Goal: Navigation & Orientation: Find specific page/section

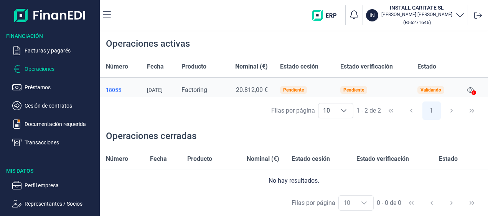
click at [114, 89] on div "18055" at bounding box center [120, 90] width 29 height 6
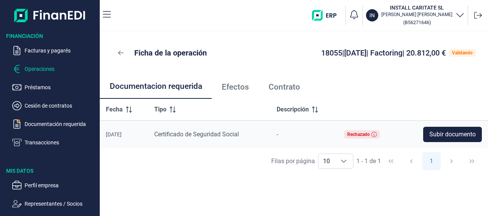
click at [47, 69] on p "Operaciones" at bounding box center [61, 68] width 72 height 9
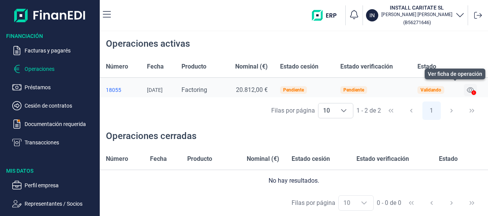
click at [468, 93] on button at bounding box center [470, 90] width 13 height 12
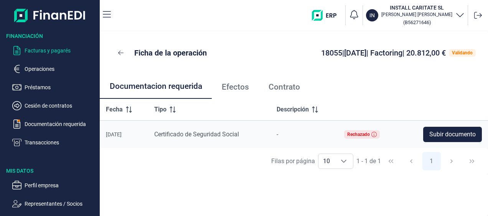
click at [48, 53] on p "Facturas y pagarés" at bounding box center [61, 50] width 72 height 9
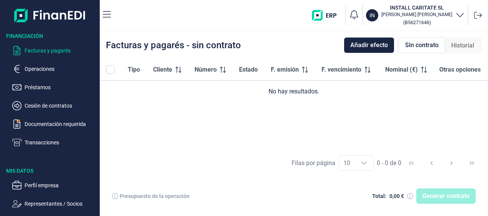
click at [48, 53] on p "Facturas y pagarés" at bounding box center [61, 50] width 72 height 9
click at [39, 50] on p "Facturas y pagarés" at bounding box center [61, 50] width 72 height 9
click at [39, 68] on p "Operaciones" at bounding box center [61, 68] width 72 height 9
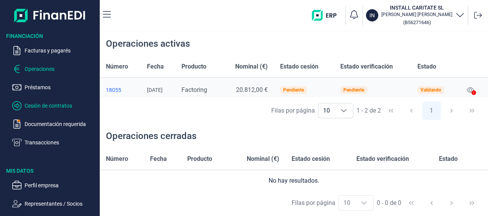
click at [47, 102] on p "Cesión de contratos" at bounding box center [61, 105] width 72 height 9
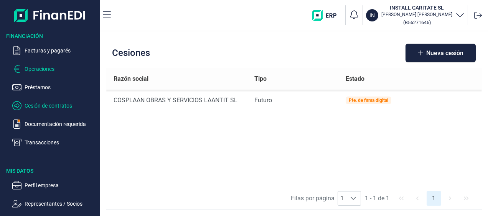
click at [45, 69] on p "Operaciones" at bounding box center [61, 68] width 72 height 9
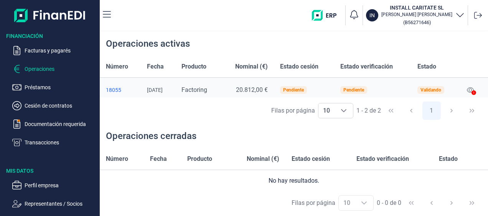
click at [139, 200] on div "Filas por página 10 10 10 0 - 0 de 0" at bounding box center [294, 203] width 388 height 26
click at [51, 140] on p "Transacciones" at bounding box center [61, 142] width 72 height 9
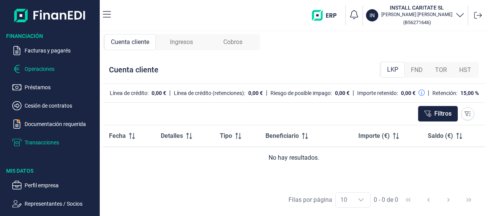
click at [43, 64] on p "Operaciones" at bounding box center [61, 68] width 72 height 9
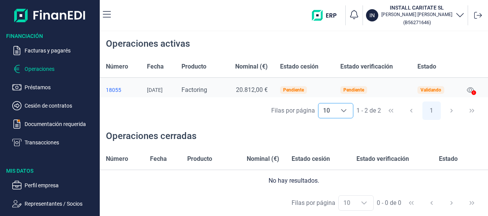
click at [346, 110] on icon "Choose" at bounding box center [344, 111] width 6 height 6
click at [322, 127] on li "2" at bounding box center [335, 128] width 35 height 18
type input "2"
click at [343, 109] on icon "Choose" at bounding box center [344, 111] width 6 height 6
click at [344, 112] on icon "Choose" at bounding box center [344, 111] width 6 height 6
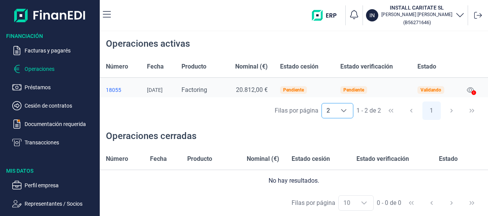
click at [344, 112] on icon "Choose" at bounding box center [343, 110] width 5 height 3
click at [360, 108] on span "1 - 2 de 2" at bounding box center [369, 111] width 25 height 6
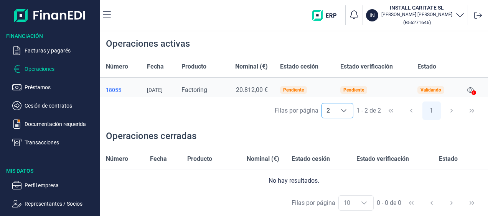
click at [334, 110] on span "2" at bounding box center [328, 111] width 13 height 15
click at [345, 111] on icon "Choose" at bounding box center [343, 110] width 5 height 3
click at [432, 110] on button "1" at bounding box center [432, 111] width 18 height 18
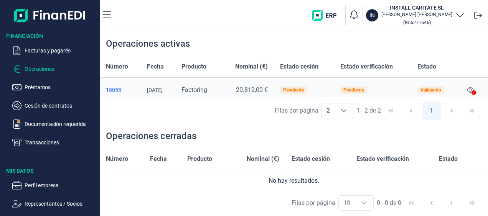
click at [474, 111] on div "Filas por página 2 2 2 1 - 2 de 2 1" at bounding box center [294, 110] width 388 height 26
click at [297, 125] on div "Operaciones cerradas" at bounding box center [294, 136] width 388 height 25
click at [192, 119] on div "Filas por página 2 2 2 1 - 2 de 2 1" at bounding box center [294, 110] width 388 height 26
click at [43, 52] on p "Facturas y pagarés" at bounding box center [61, 50] width 72 height 9
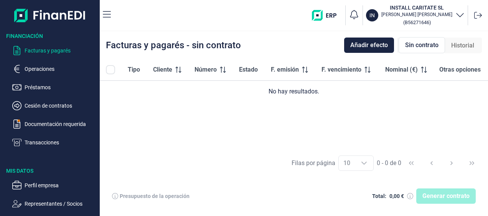
click at [21, 169] on h3 "Mis Datos" at bounding box center [50, 171] width 100 height 8
click at [91, 210] on ul "Perfil empresa Representantes / Socios Mi documentación Perfil Cuentas" at bounding box center [50, 219] width 100 height 89
drag, startPoint x: 91, startPoint y: 210, endPoint x: 207, endPoint y: 143, distance: 134.1
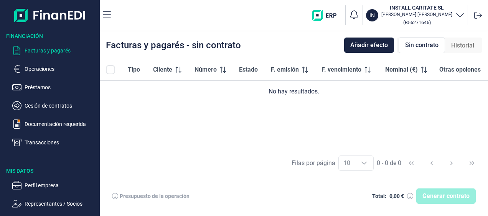
click at [207, 143] on div "Tipo Cliente Número Estado F. emisión F. vencimiento Nominal (€) Otras opciones…" at bounding box center [294, 104] width 388 height 91
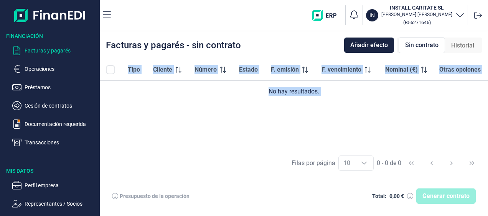
click at [207, 143] on div "Tipo Cliente Número Estado F. emisión F. vencimiento Nominal (€) Otras opciones…" at bounding box center [294, 104] width 388 height 91
click at [388, 127] on div "Tipo Cliente Número Estado F. emisión F. vencimiento Nominal (€) Otras opciones…" at bounding box center [294, 104] width 388 height 91
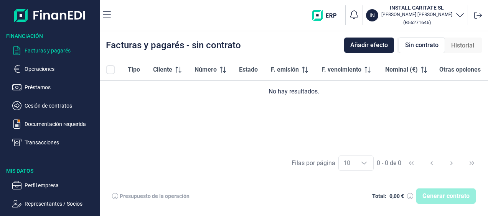
click at [388, 127] on div "Tipo Cliente Número Estado F. emisión F. vencimiento Nominal (€) Otras opciones…" at bounding box center [294, 104] width 388 height 91
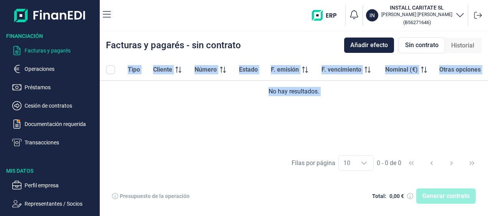
click at [388, 127] on div "Tipo Cliente Número Estado F. emisión F. vencimiento Nominal (€) Otras opciones…" at bounding box center [294, 104] width 388 height 91
